Goal: Information Seeking & Learning: Learn about a topic

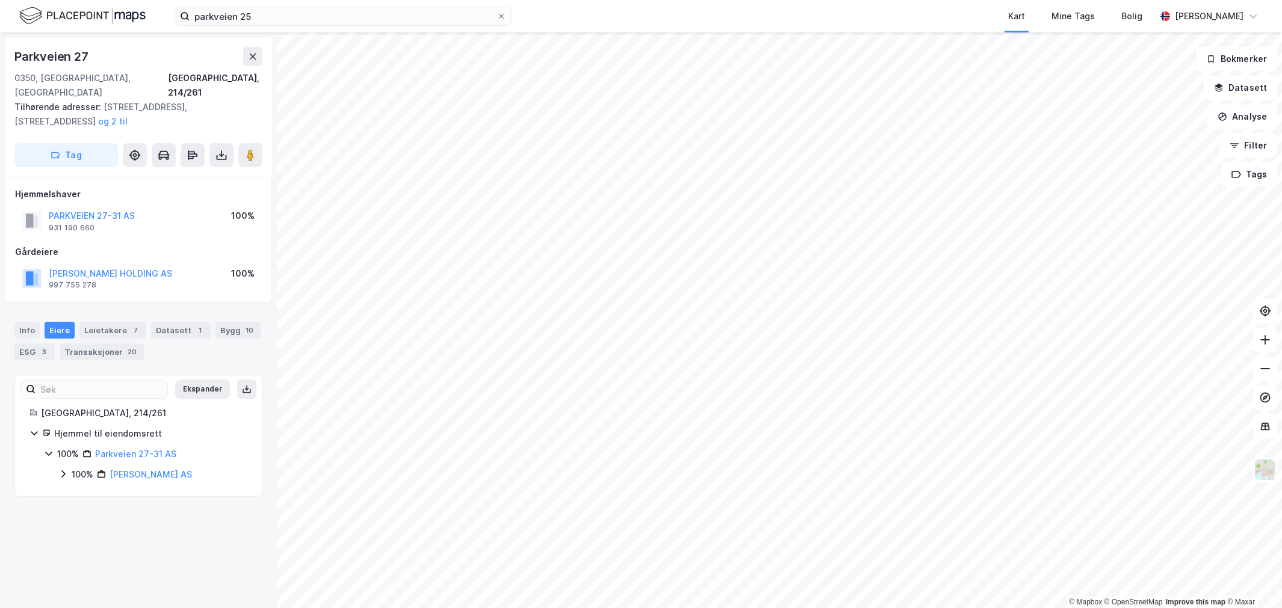
drag, startPoint x: 183, startPoint y: 251, endPoint x: 34, endPoint y: 261, distance: 149.0
click at [34, 264] on div "[PERSON_NAME] HOLDING AS 997 755 278 100%" at bounding box center [138, 278] width 247 height 29
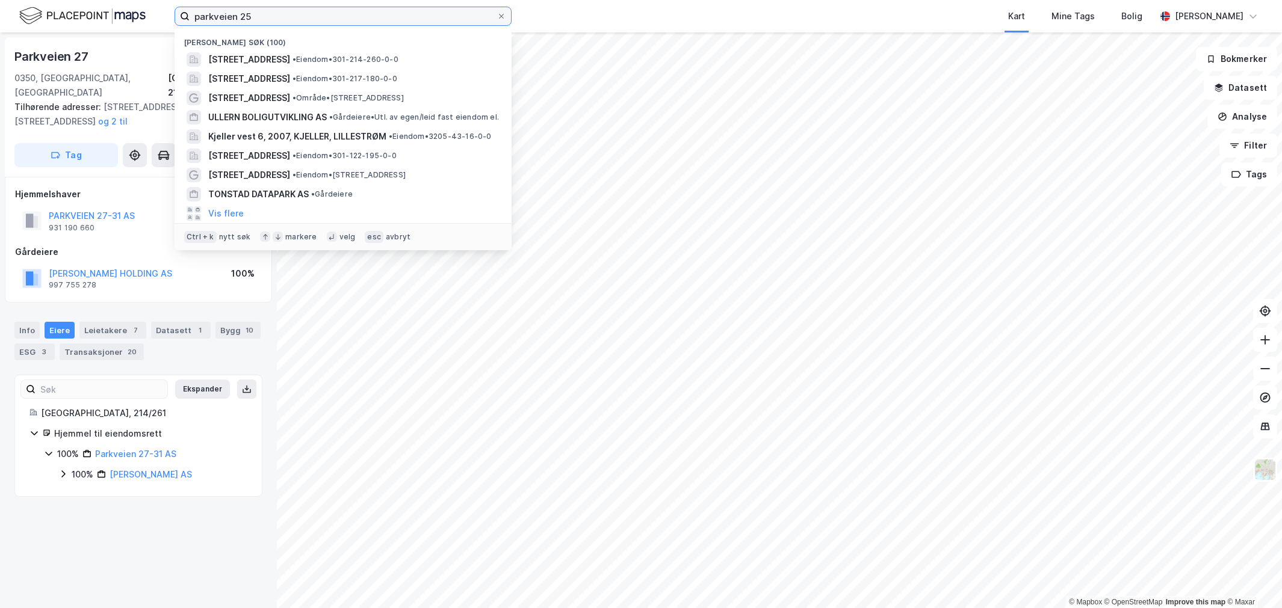
click at [241, 12] on input "parkveien 25" at bounding box center [343, 16] width 307 height 18
paste input "Hvamveien 2"
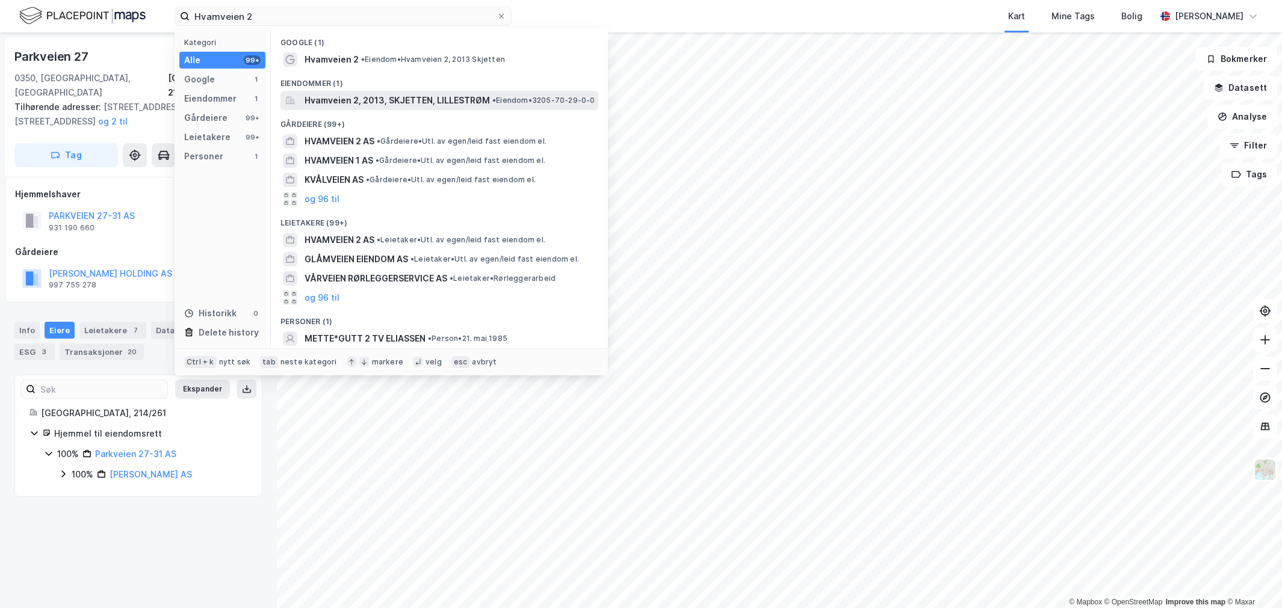
click at [314, 95] on span "Hvamveien 2, 2013, SKJETTEN, LILLESTRØM" at bounding box center [396, 100] width 185 height 14
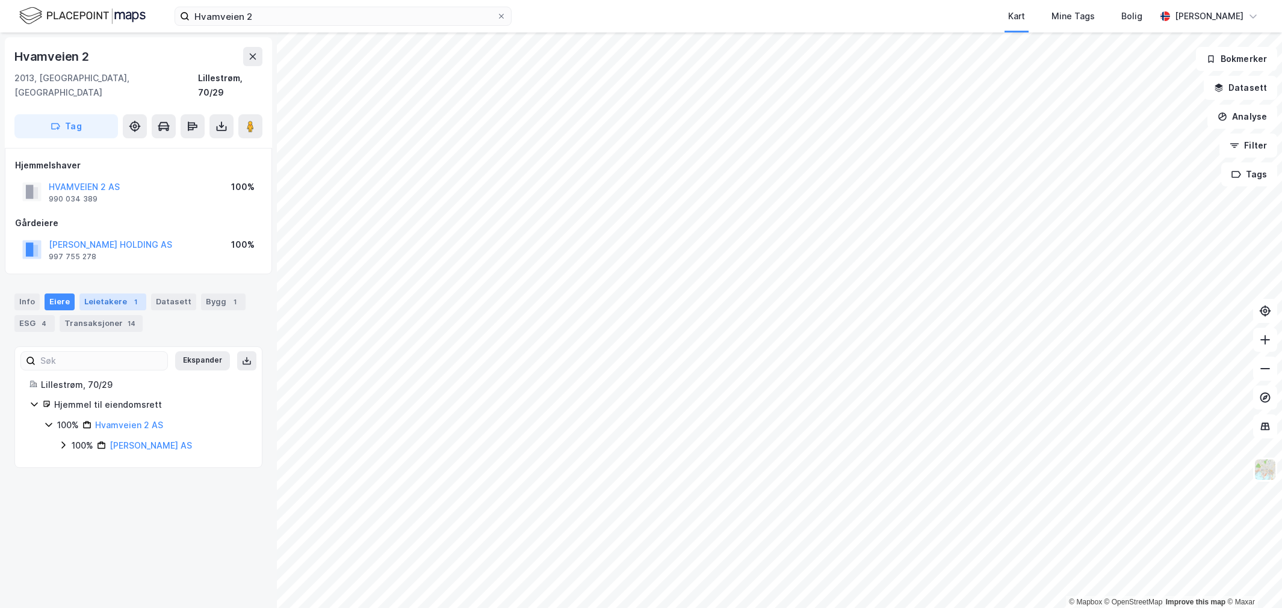
click at [95, 294] on div "Leietakere 1" at bounding box center [112, 302] width 67 height 17
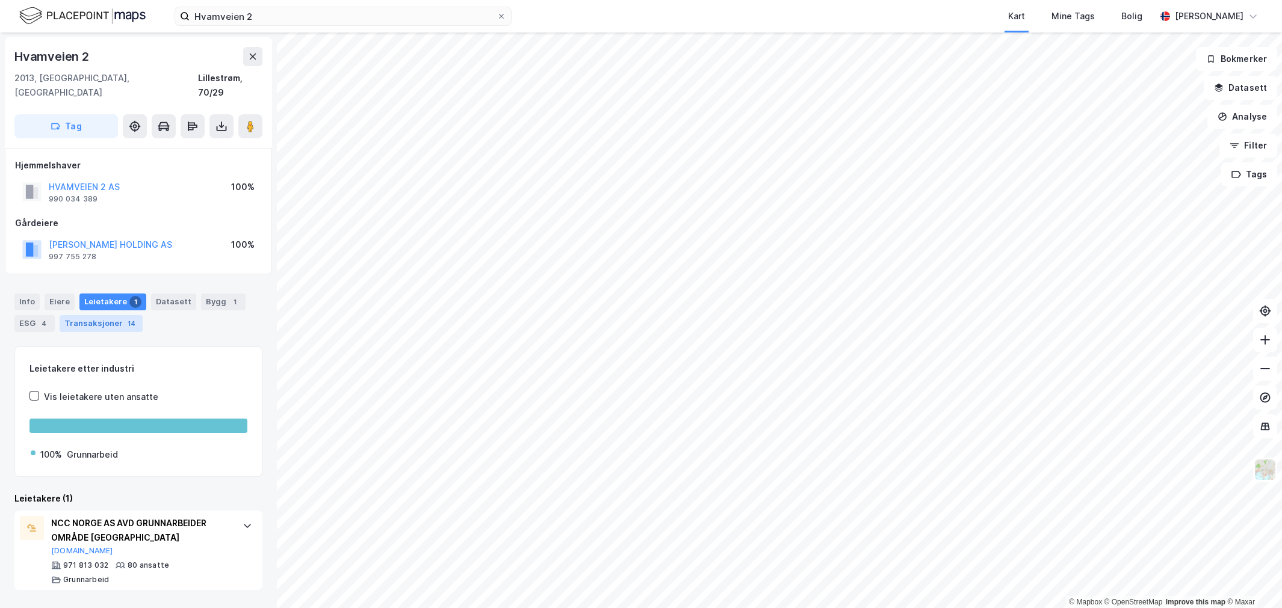
click at [111, 316] on div "Transaksjoner 14" at bounding box center [101, 323] width 83 height 17
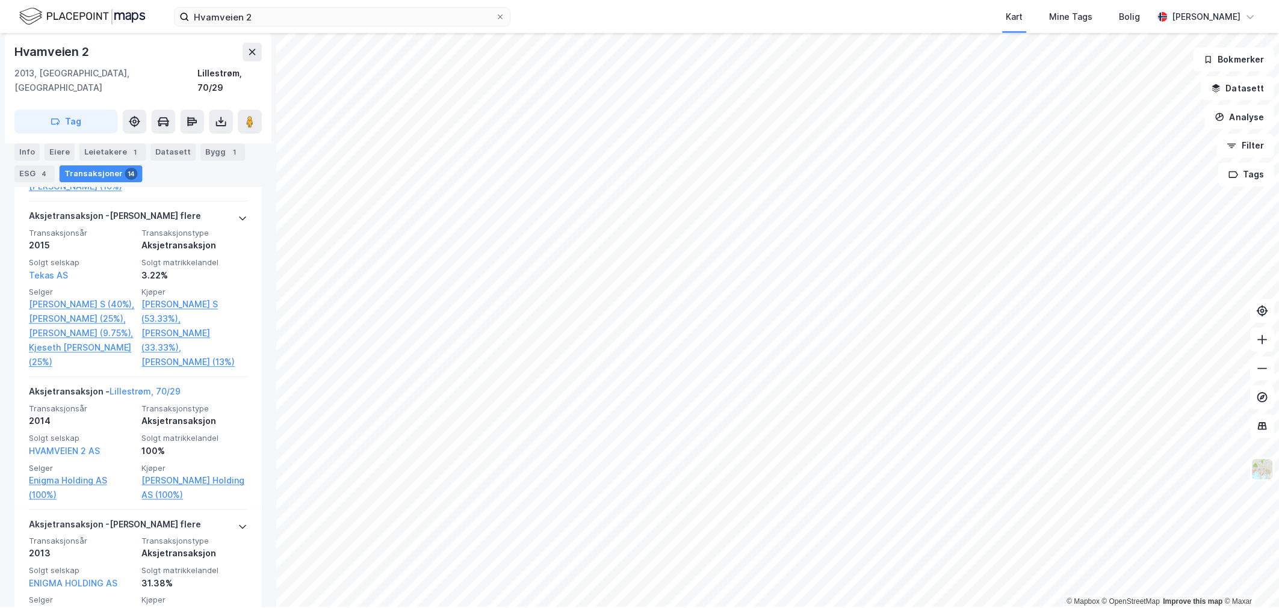
scroll to position [2006, 0]
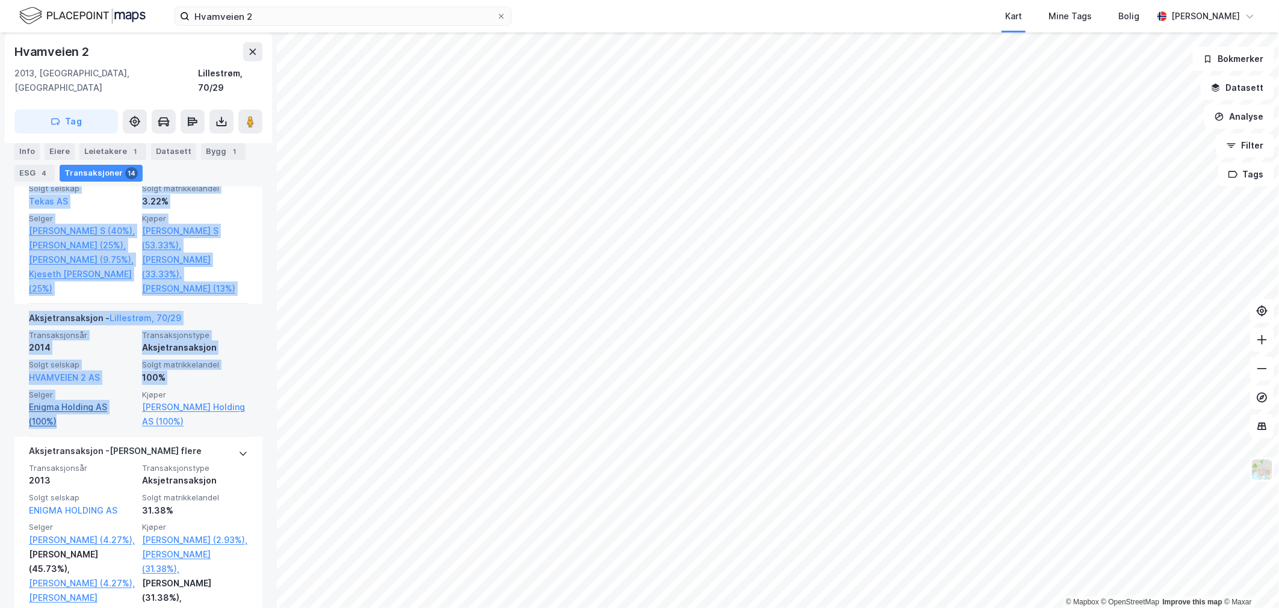
drag, startPoint x: 13, startPoint y: 422, endPoint x: 74, endPoint y: 437, distance: 62.8
click at [74, 437] on div "Hvamveien 2 2013, Skjetten, Akershus Lillestrøm, 70/29 Tag Hjemmelshaver HVAMVE…" at bounding box center [138, 320] width 277 height 576
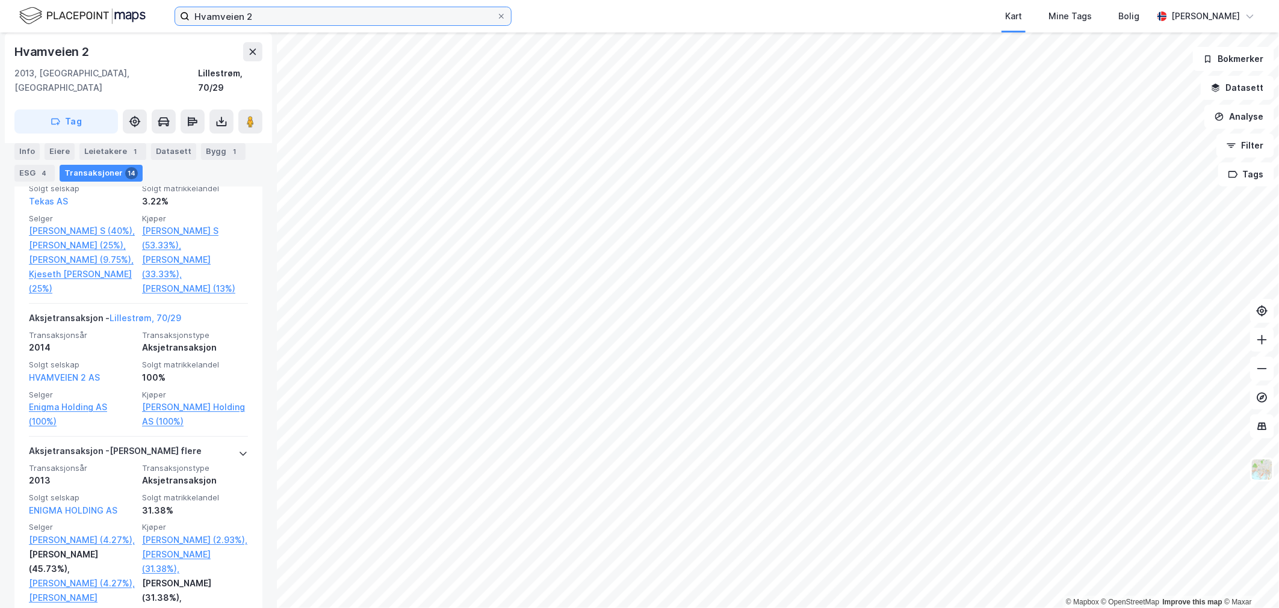
click at [283, 16] on input "Hvamveien 2" at bounding box center [343, 16] width 307 height 18
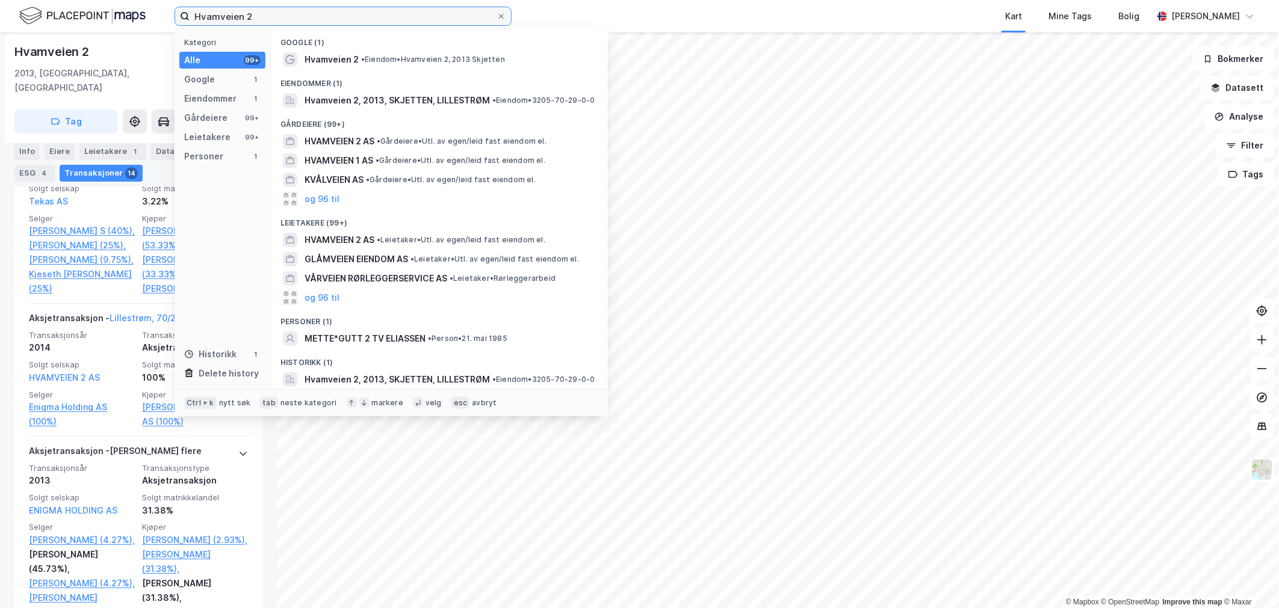
click at [283, 16] on input "Hvamveien 2" at bounding box center [343, 16] width 307 height 18
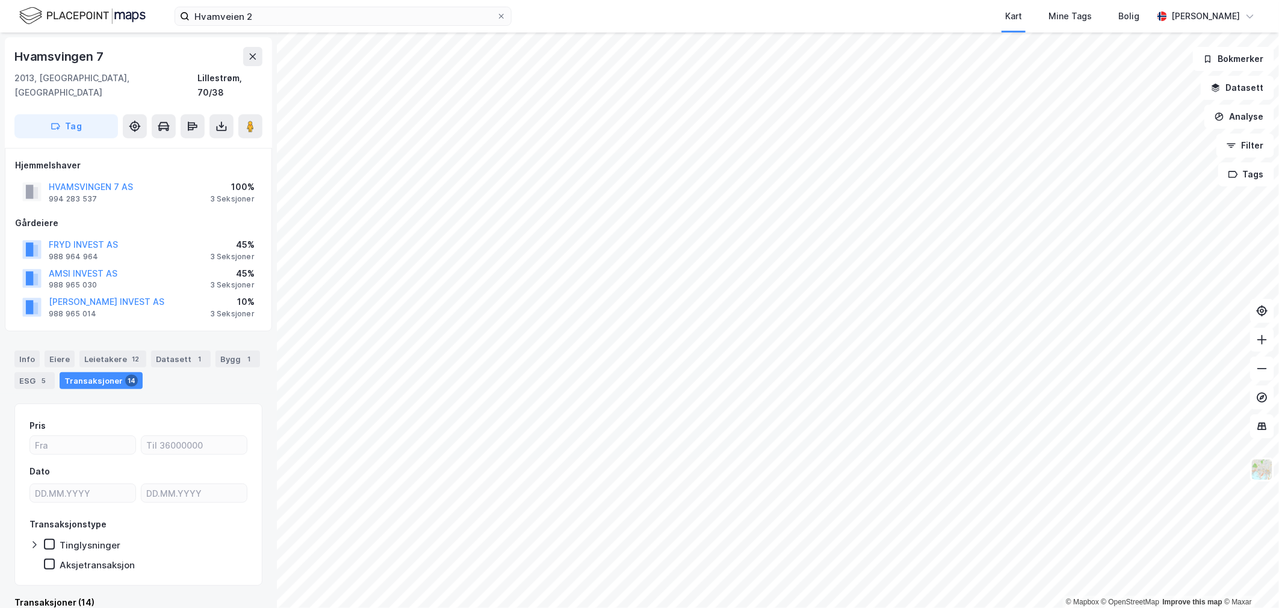
scroll to position [6, 0]
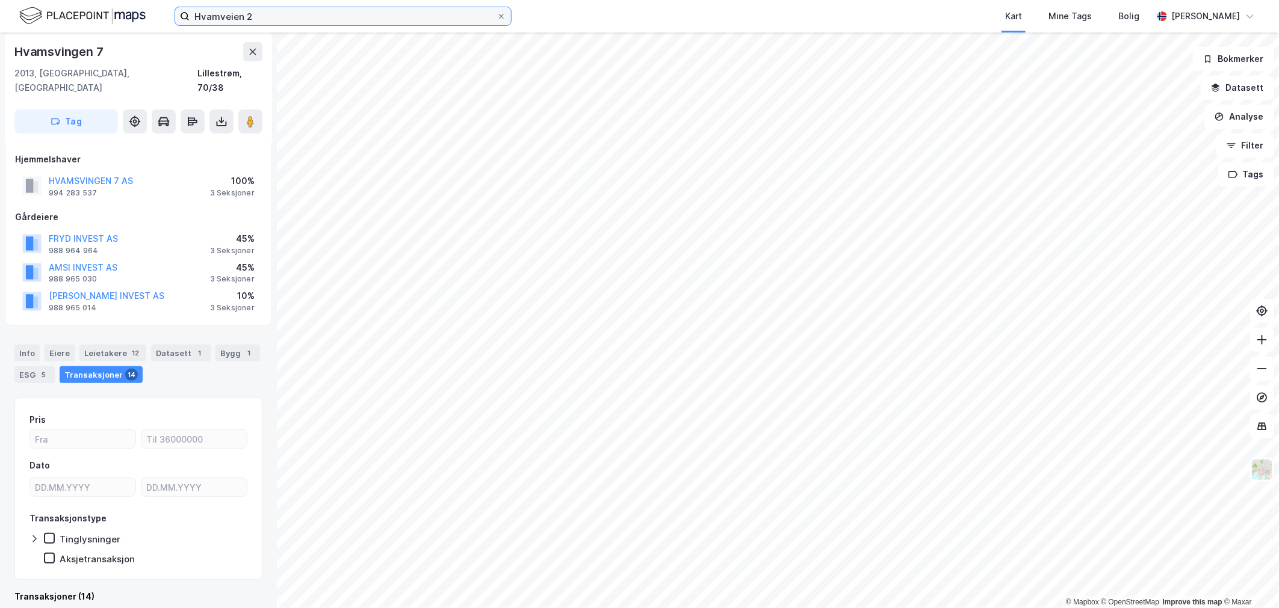
click at [272, 20] on input "Hvamveien 2" at bounding box center [343, 16] width 307 height 18
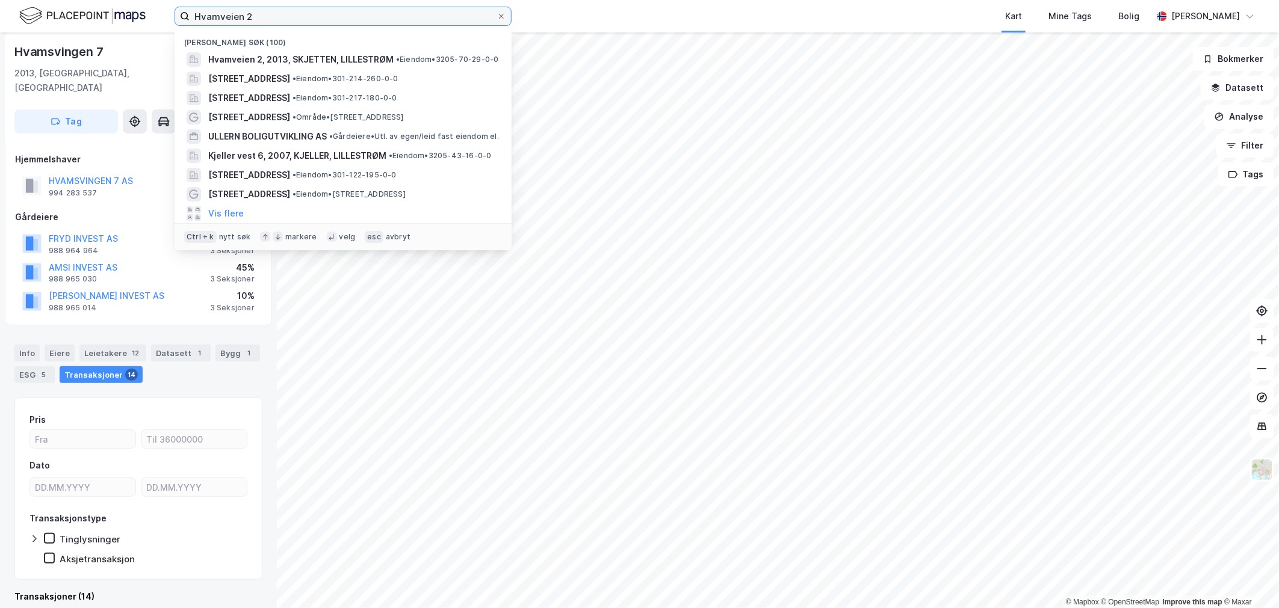
click at [272, 20] on input "Hvamveien 2" at bounding box center [343, 16] width 307 height 18
paste input "Enigma Holding AS"
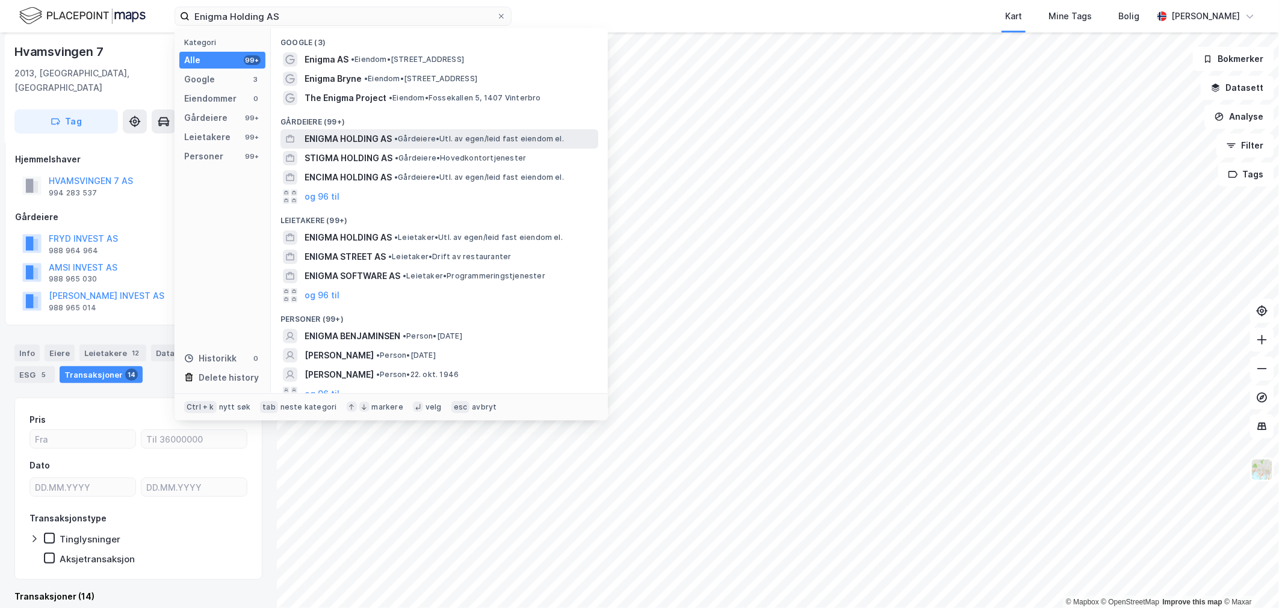
click at [310, 140] on span "ENIGMA HOLDING AS" at bounding box center [347, 139] width 87 height 14
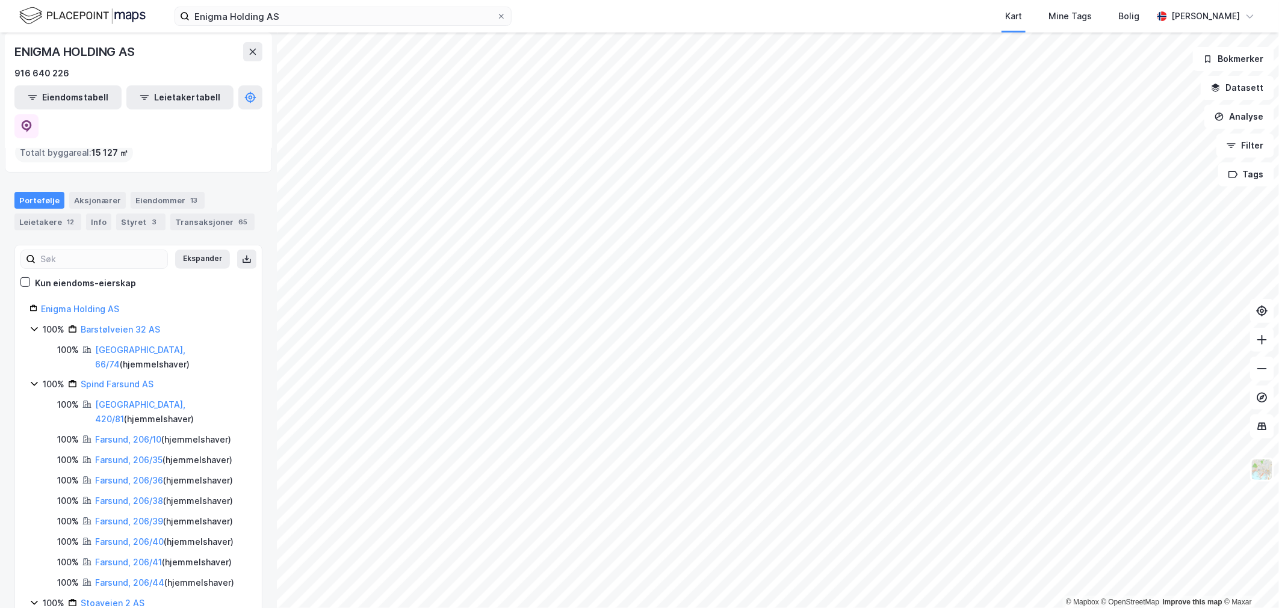
scroll to position [165, 0]
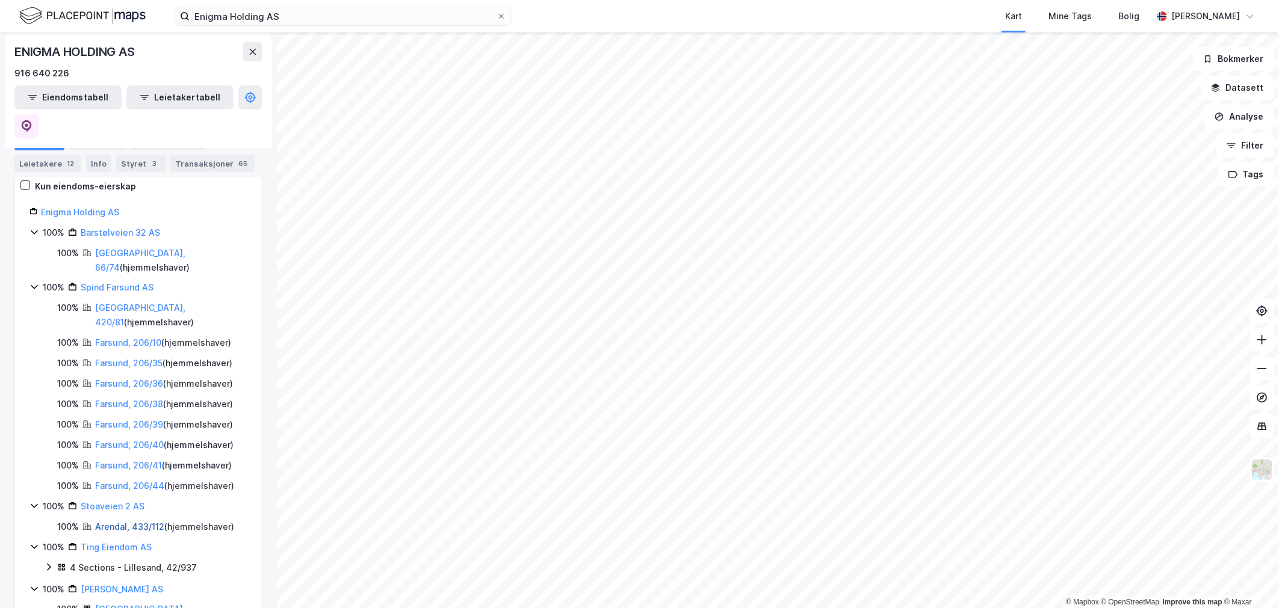
click at [136, 522] on link "Arendal, 433/112" at bounding box center [129, 527] width 69 height 10
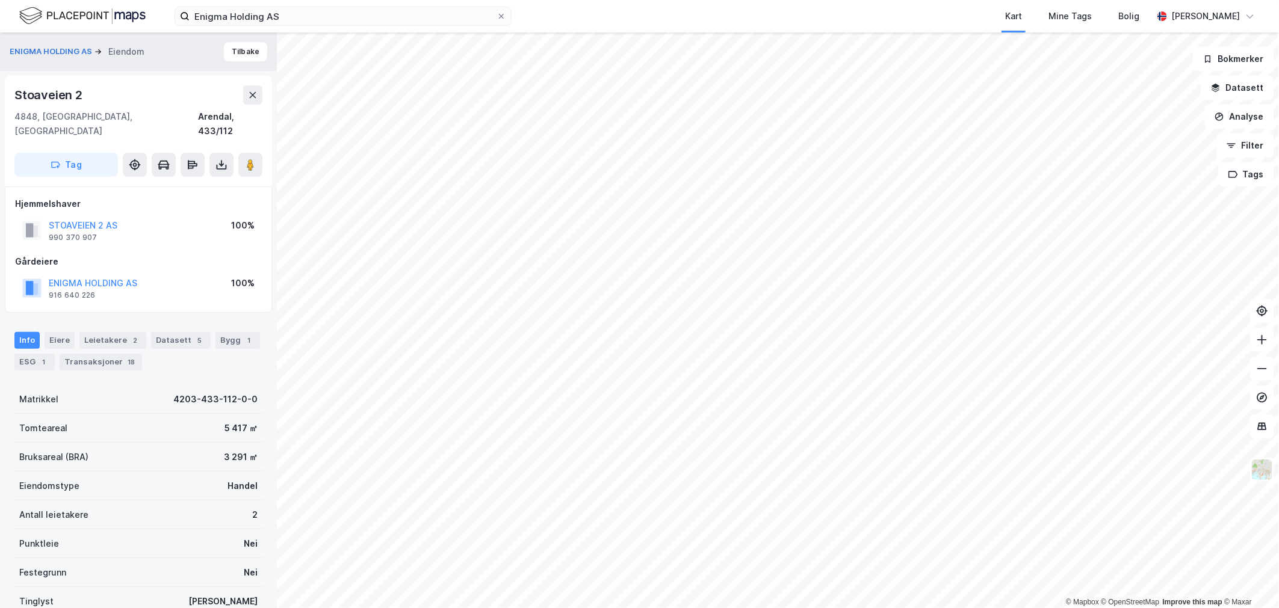
scroll to position [6, 0]
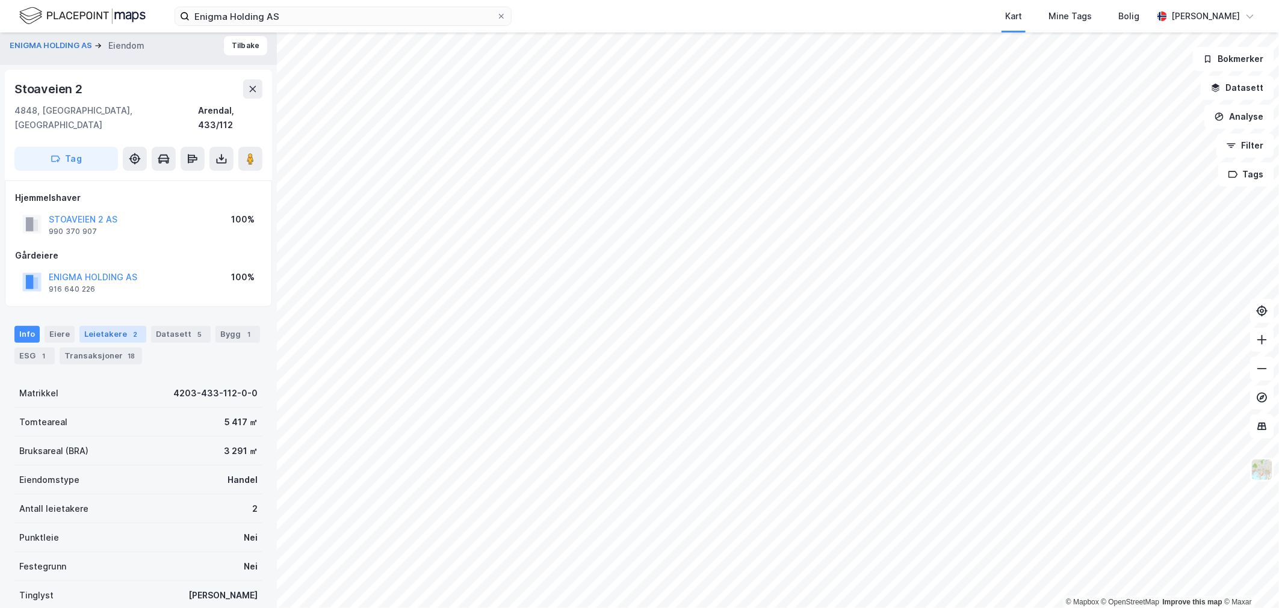
click at [122, 326] on div "Leietakere 2" at bounding box center [112, 334] width 67 height 17
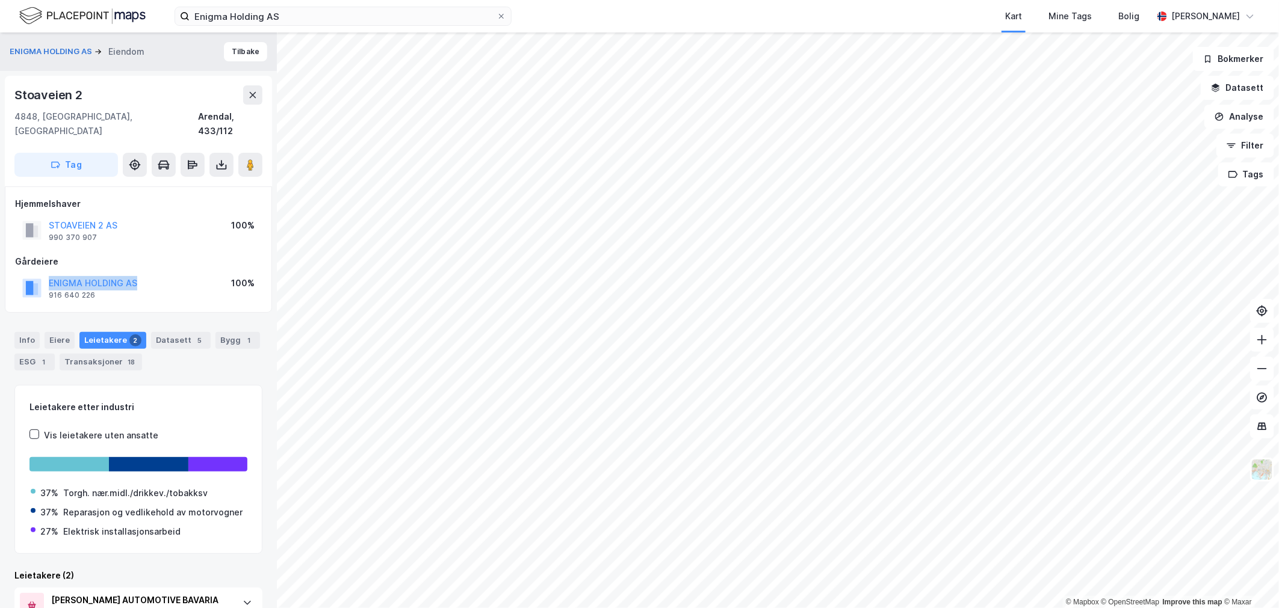
drag, startPoint x: 146, startPoint y: 257, endPoint x: 159, endPoint y: 261, distance: 13.9
click at [159, 261] on div "Gårdeiere ENIGMA HOLDING AS 916 640 226 100%" at bounding box center [138, 279] width 247 height 48
drag, startPoint x: 108, startPoint y: 206, endPoint x: 124, endPoint y: 206, distance: 15.6
click at [124, 216] on div "STOAVEIEN 2 AS 990 370 907 100%" at bounding box center [138, 230] width 247 height 29
drag, startPoint x: 124, startPoint y: 206, endPoint x: 51, endPoint y: 203, distance: 72.9
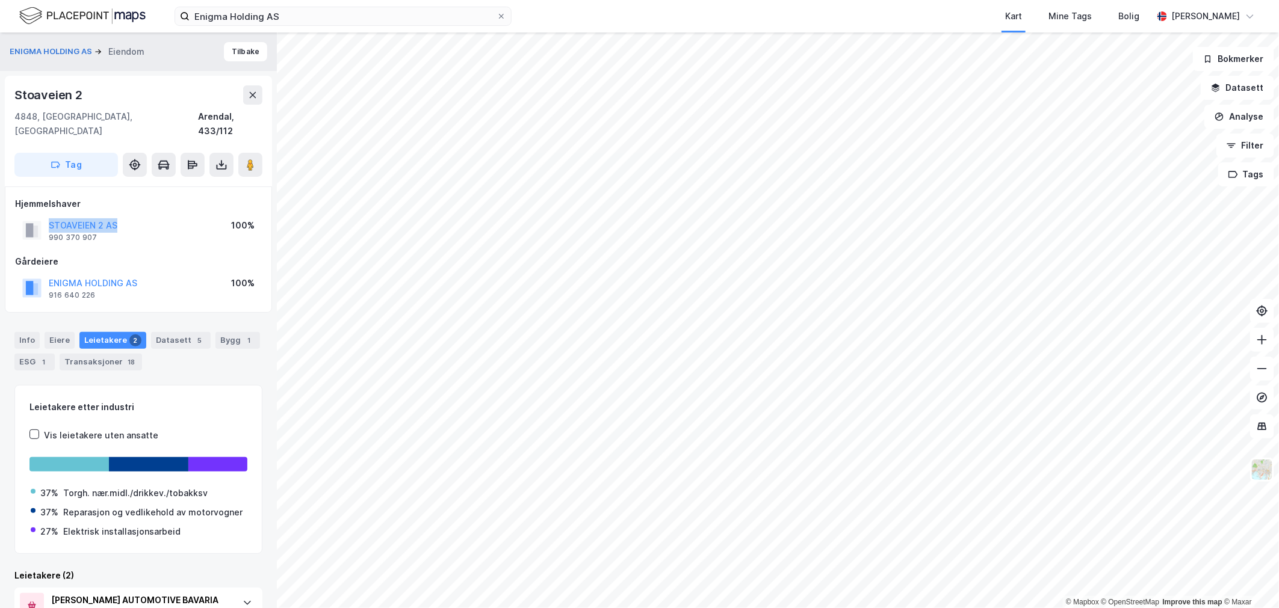
click at [51, 216] on div "STOAVEIEN 2 AS 990 370 907 100%" at bounding box center [138, 230] width 247 height 29
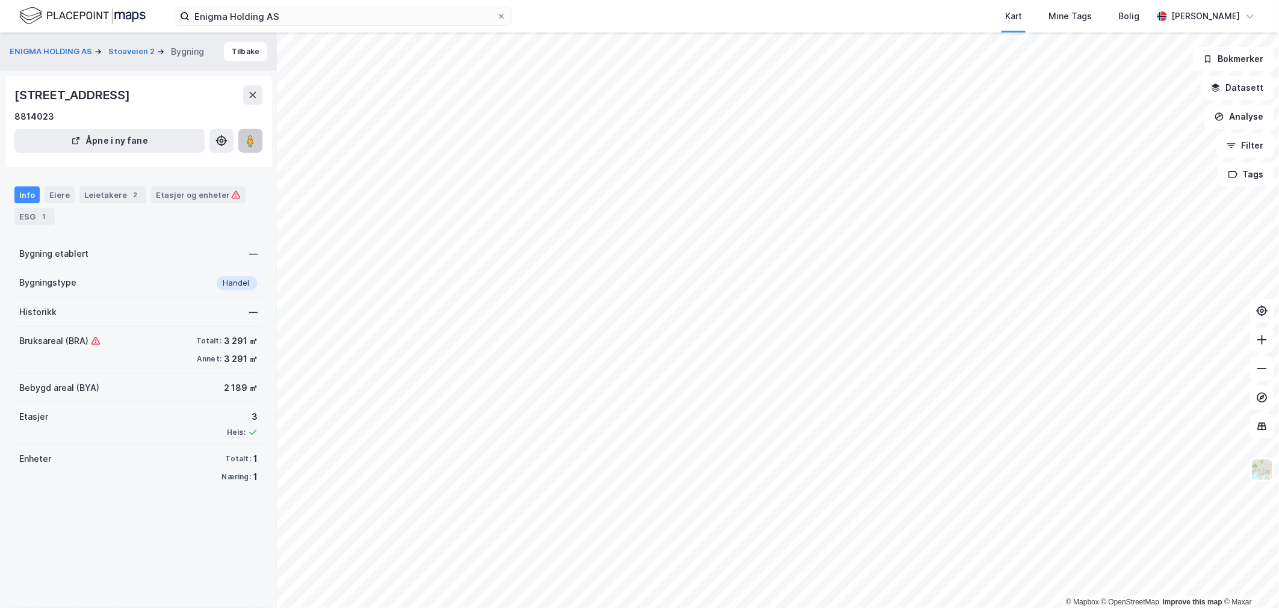
click at [244, 149] on button at bounding box center [250, 141] width 24 height 24
click at [79, 520] on div "ENIGMA HOLDING AS Stoaveien 2 Bygning Tilbake [STREET_ADDRESS] 8814023 Åpne i n…" at bounding box center [138, 320] width 277 height 576
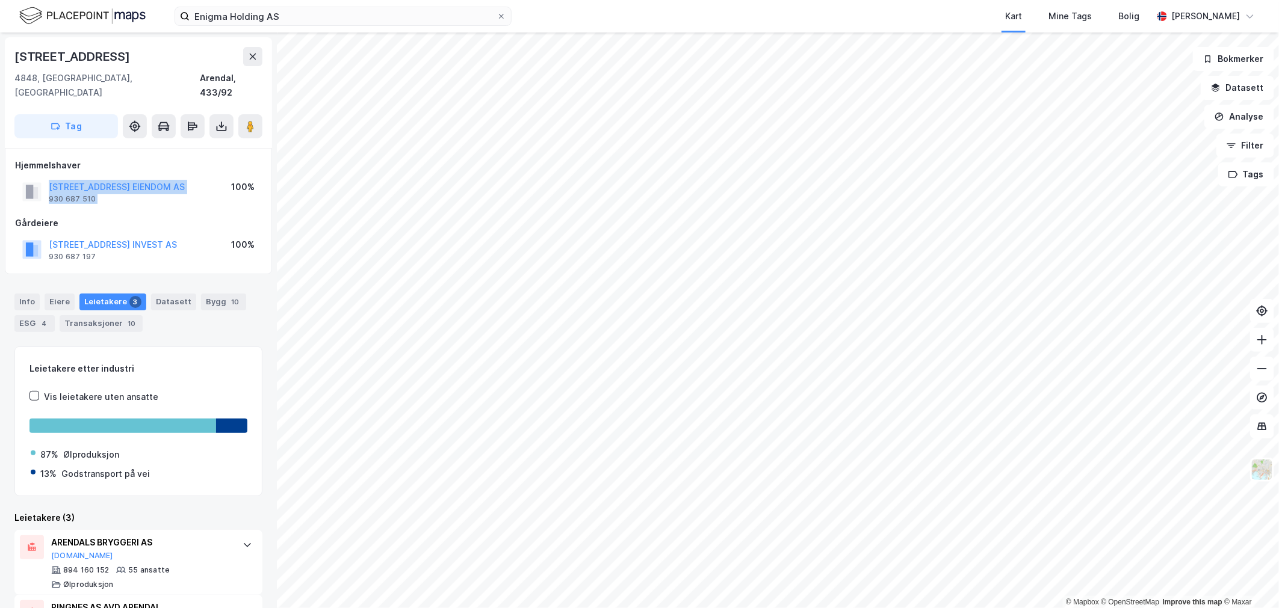
drag, startPoint x: 212, startPoint y: 185, endPoint x: 44, endPoint y: 172, distance: 168.4
click at [44, 178] on div "[STREET_ADDRESS] EIENDOM AS 930 687 510 100%" at bounding box center [138, 192] width 247 height 29
drag, startPoint x: 44, startPoint y: 172, endPoint x: 227, endPoint y: 163, distance: 183.1
click at [227, 178] on div "[STREET_ADDRESS] EIENDOM AS 930 687 510 100%" at bounding box center [138, 192] width 247 height 29
drag, startPoint x: 200, startPoint y: 175, endPoint x: 49, endPoint y: 174, distance: 150.4
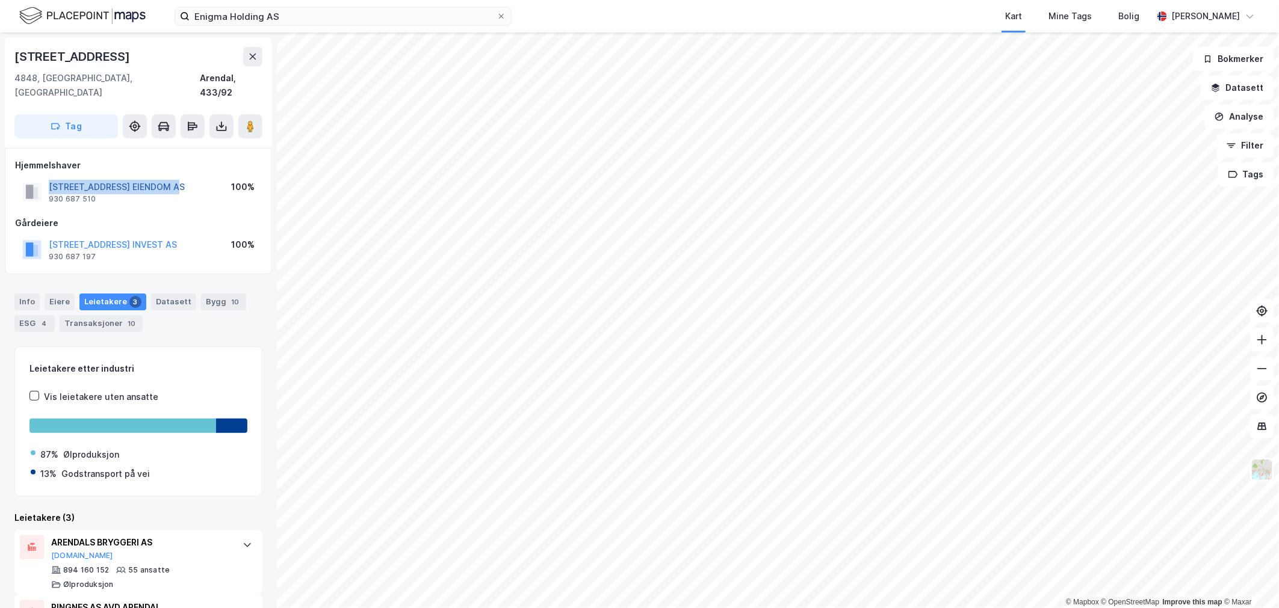
click at [49, 178] on div "[STREET_ADDRESS] EIENDOM AS 930 687 510 100%" at bounding box center [138, 192] width 247 height 29
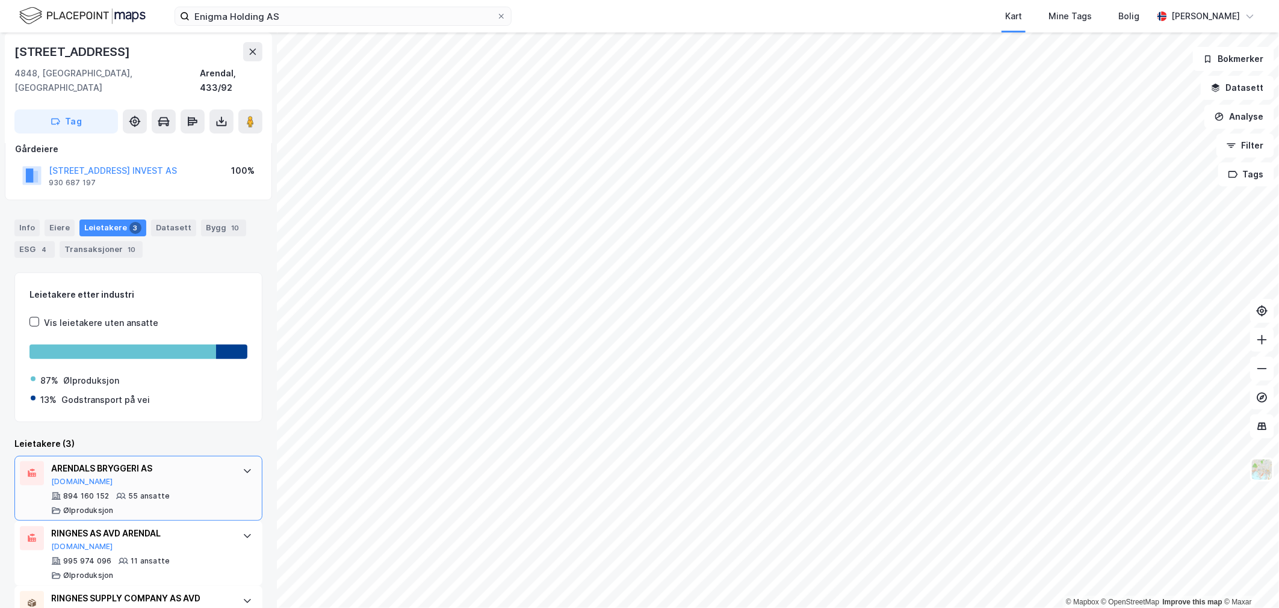
scroll to position [131, 0]
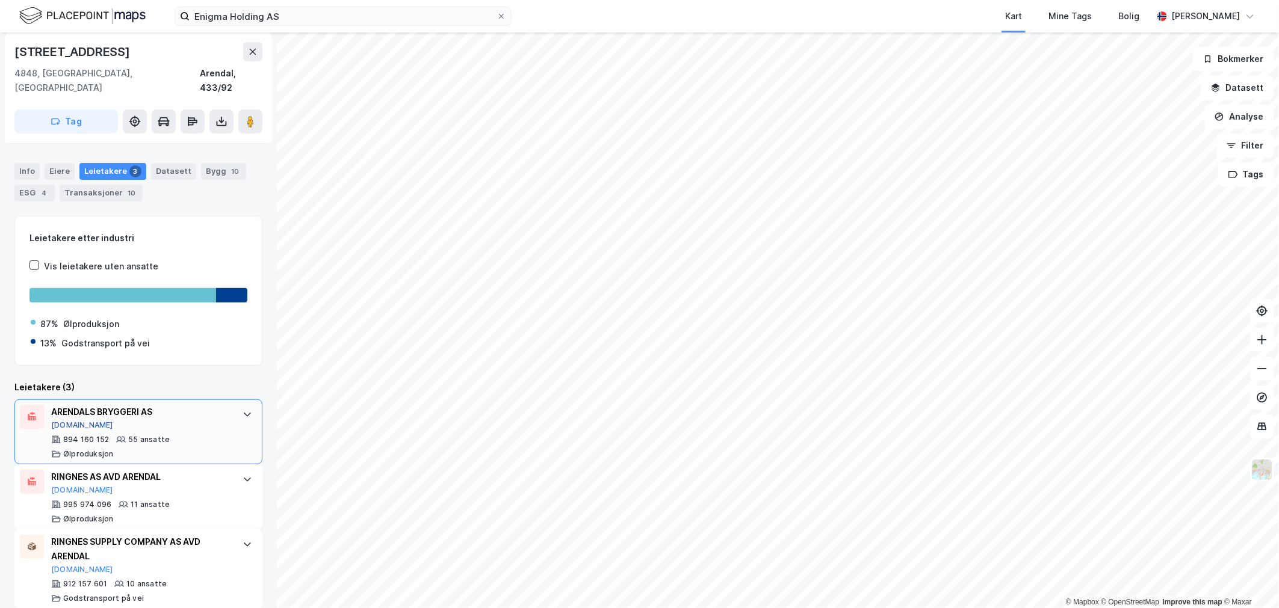
click at [69, 421] on button "[DOMAIN_NAME]" at bounding box center [82, 426] width 62 height 10
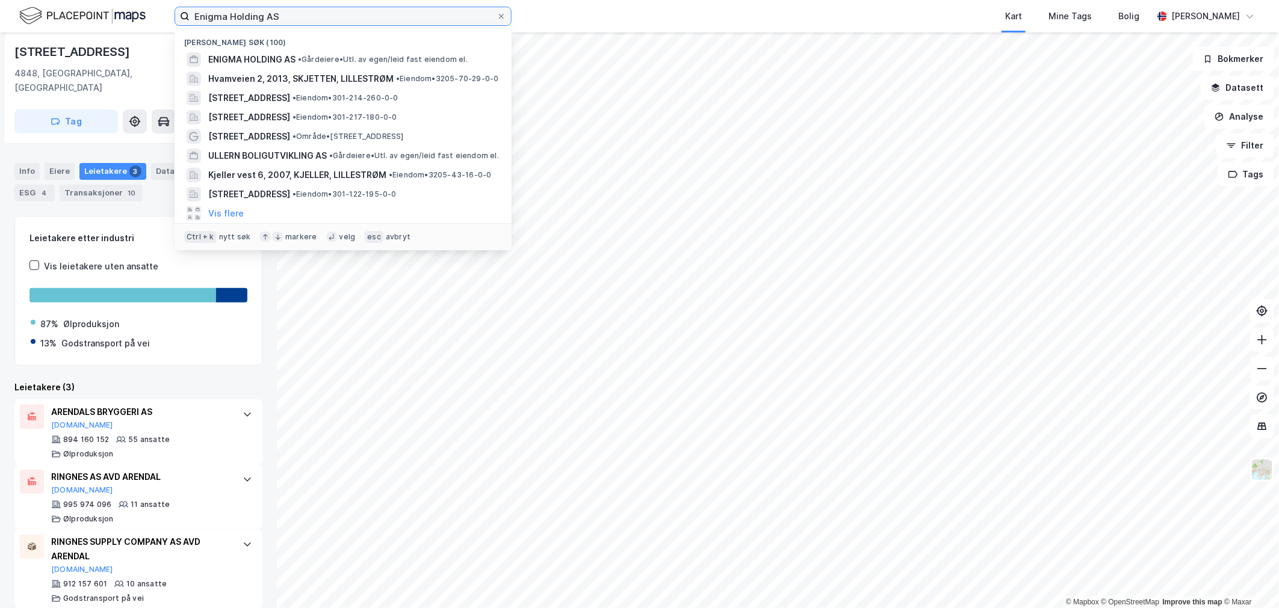
click at [297, 7] on input "Enigma Holding AS" at bounding box center [343, 16] width 307 height 18
click at [297, 13] on input "Enigma Holding AS" at bounding box center [343, 16] width 307 height 18
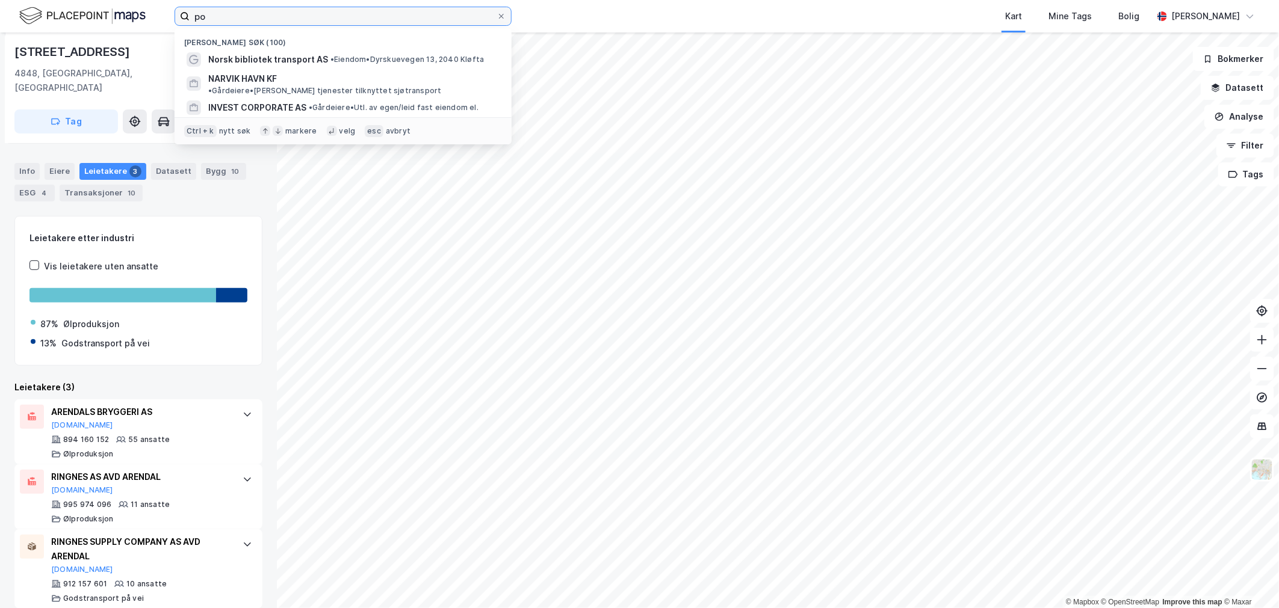
type input "p"
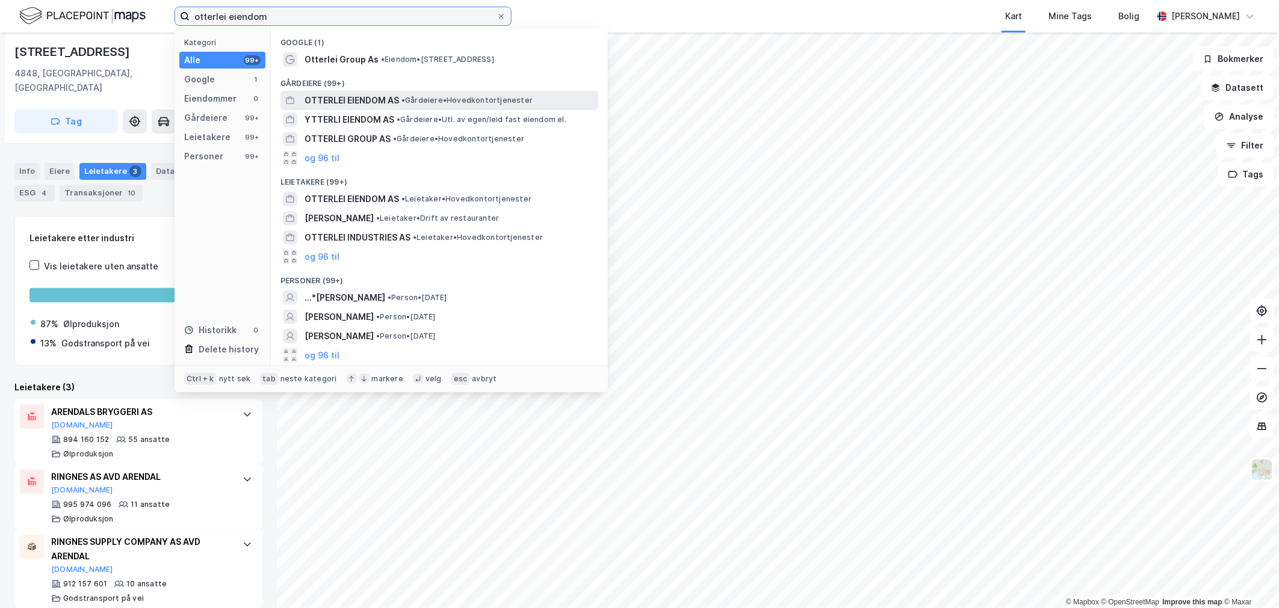
type input "otterlei eiendom"
click at [448, 103] on span "• Gårdeiere • Hovedkontortjenester" at bounding box center [466, 101] width 131 height 10
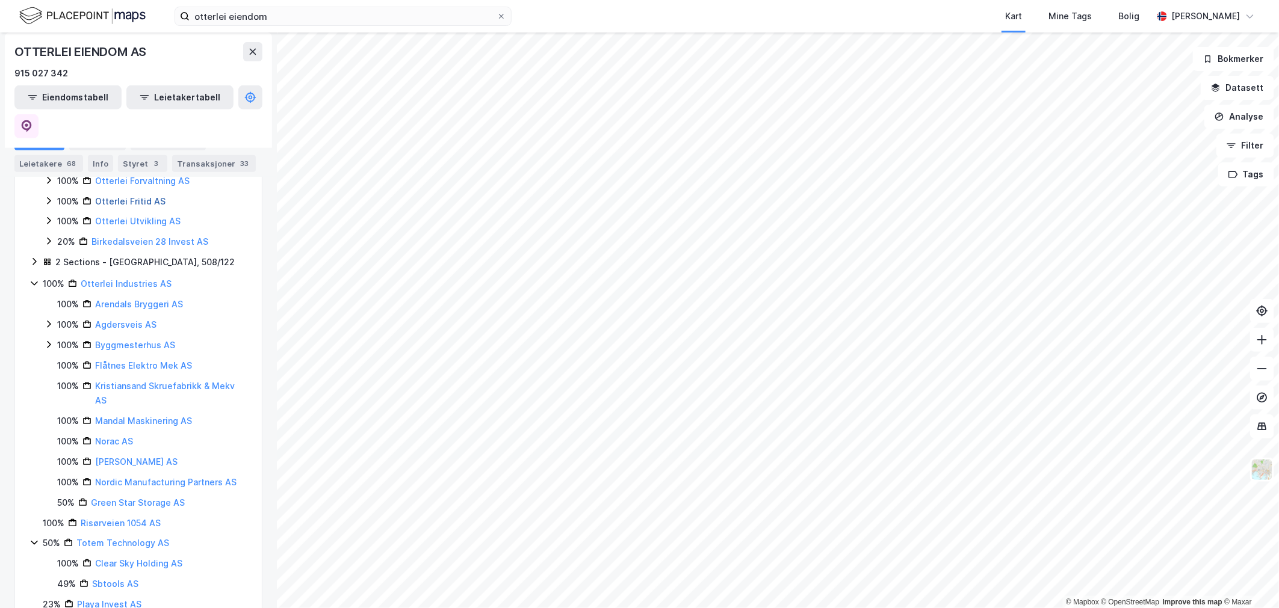
scroll to position [267, 0]
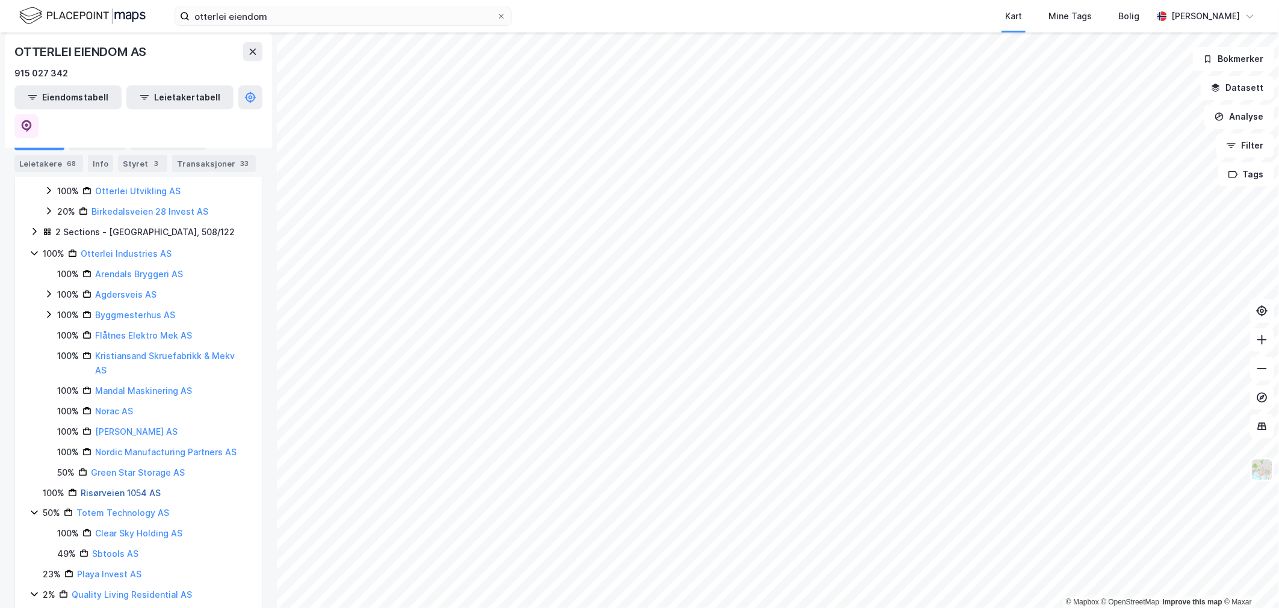
click at [123, 488] on link "Risørveien 1054 AS" at bounding box center [121, 493] width 80 height 10
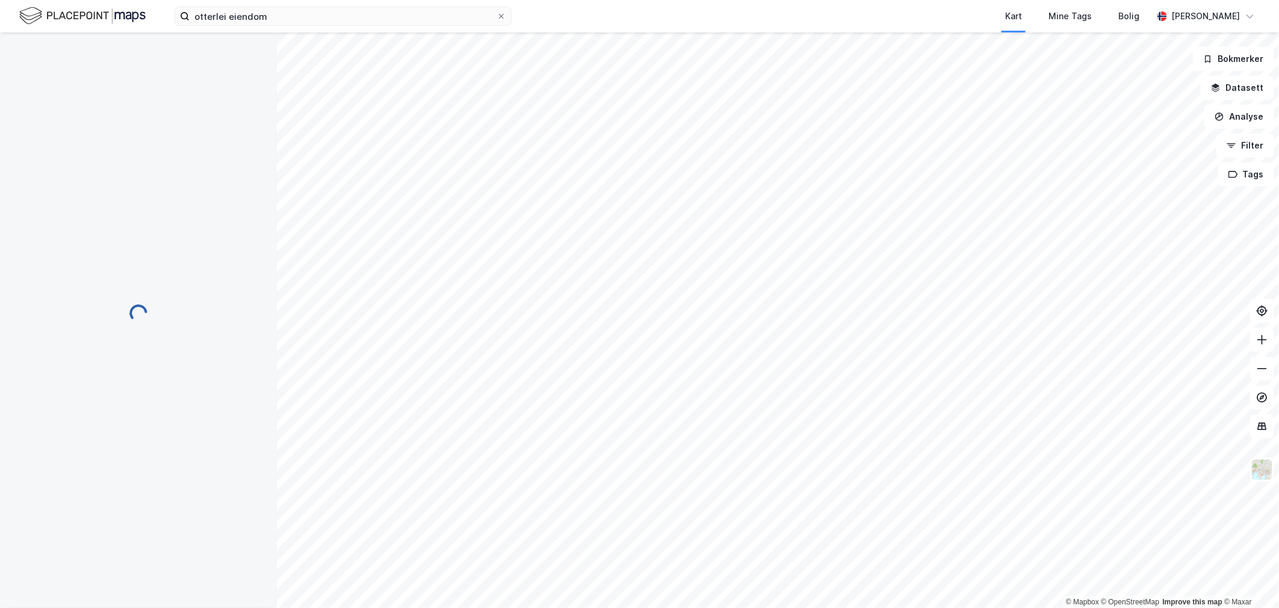
scroll to position [0, 0]
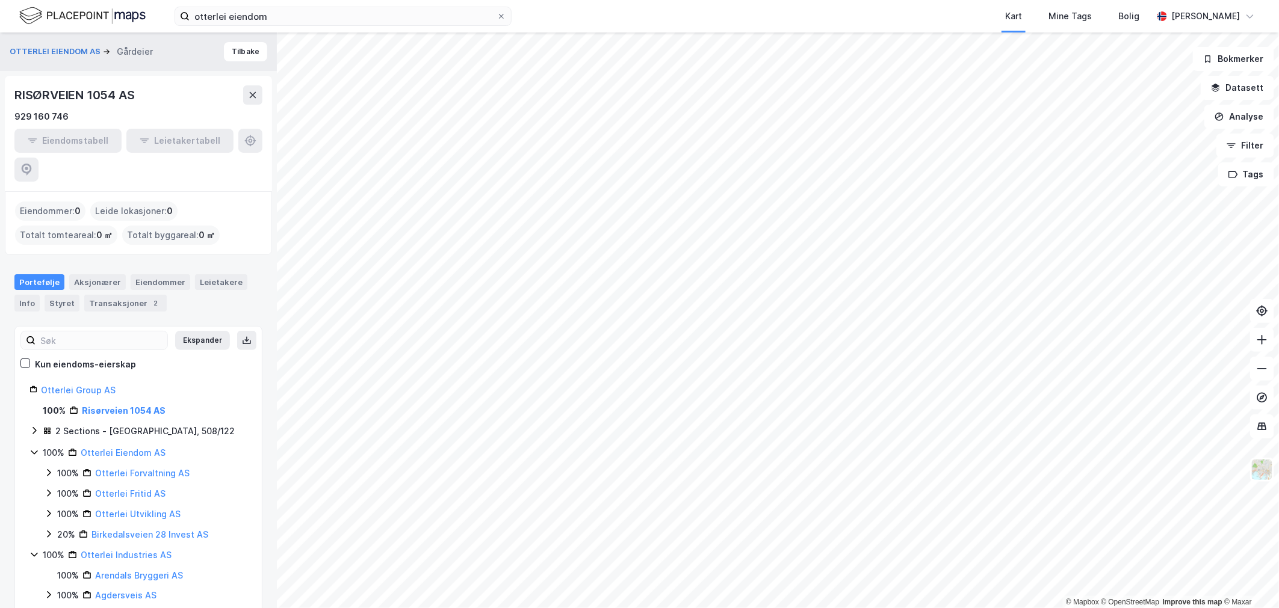
click at [85, 424] on div "2 Sections - [GEOGRAPHIC_DATA], 508/122" at bounding box center [144, 431] width 179 height 14
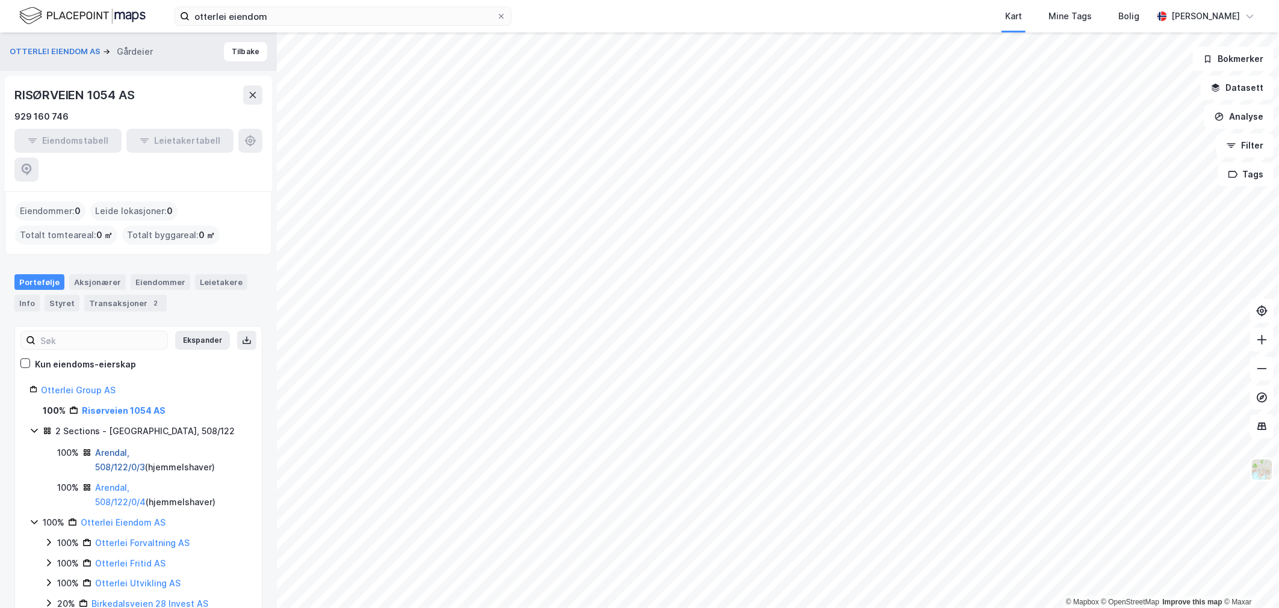
click at [120, 448] on link "Arendal, 508/122/0/3" at bounding box center [120, 460] width 50 height 25
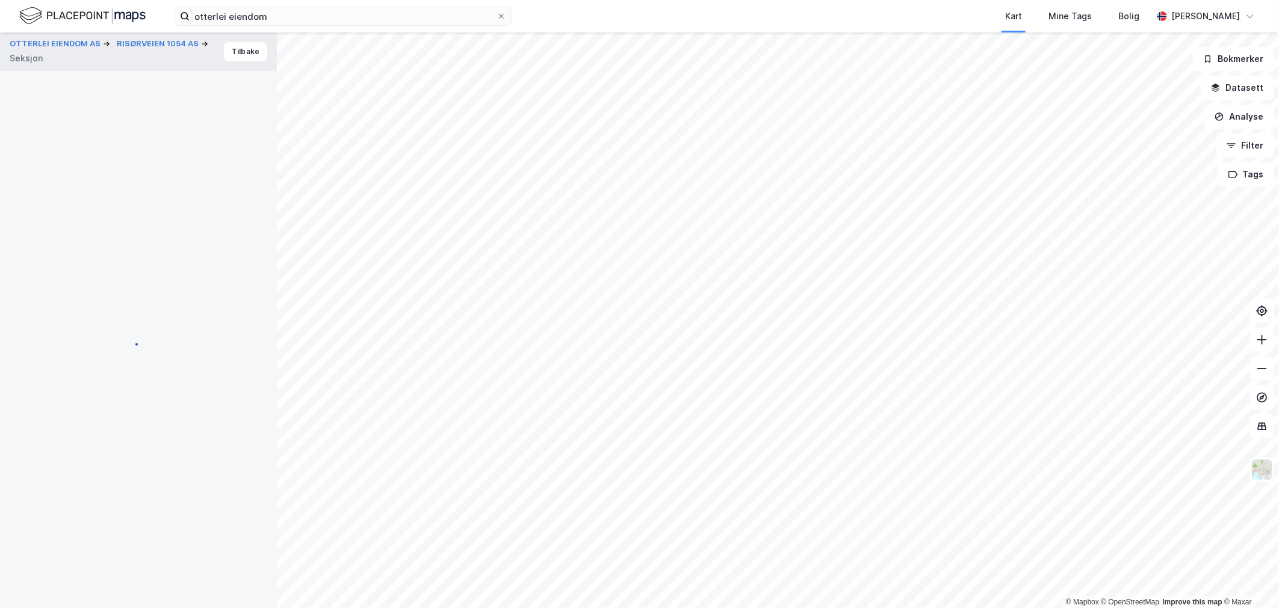
scroll to position [57, 0]
